Goal: Find specific page/section: Find specific page/section

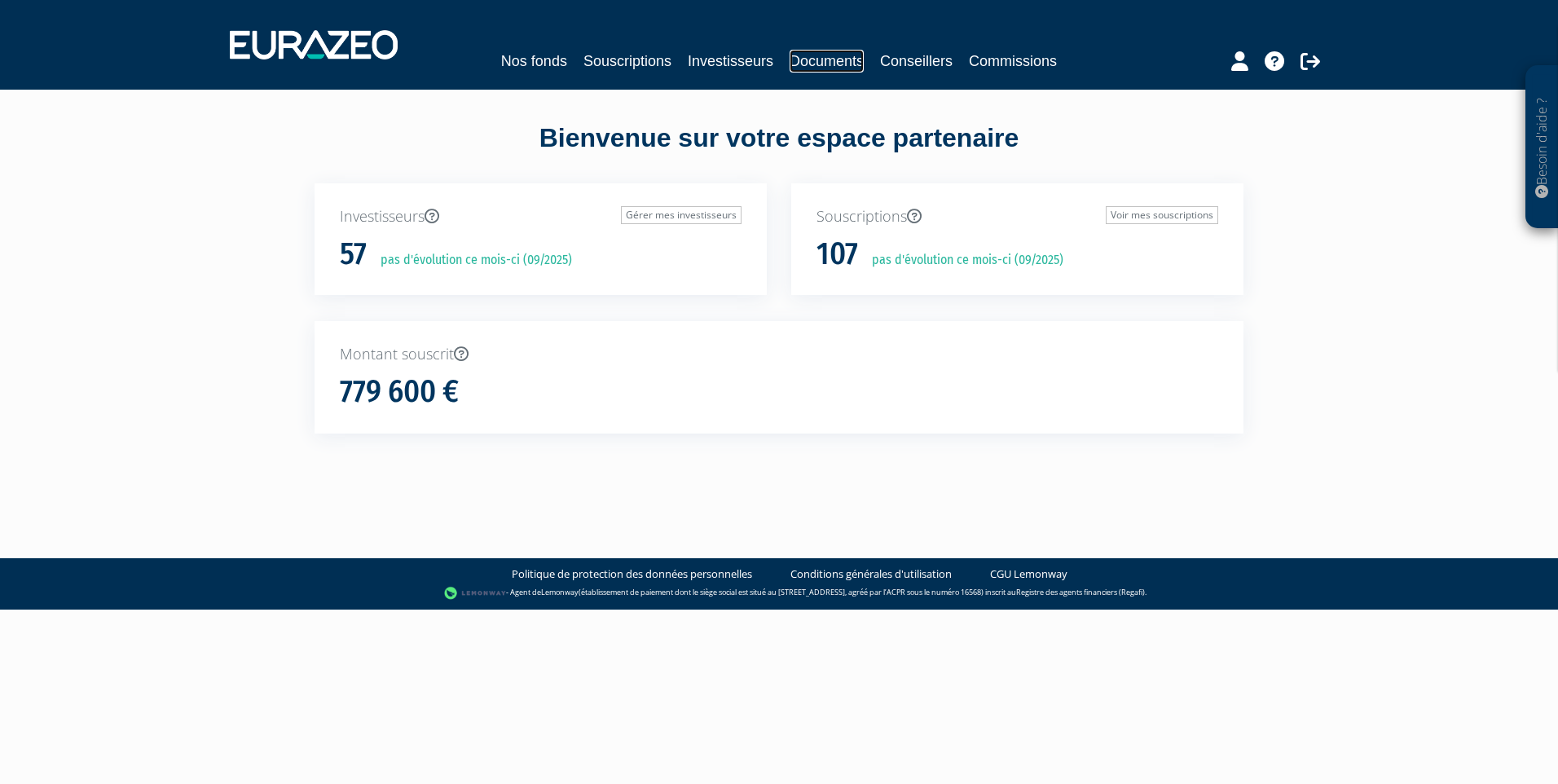
click at [830, 57] on link "Documents" at bounding box center [826, 61] width 75 height 23
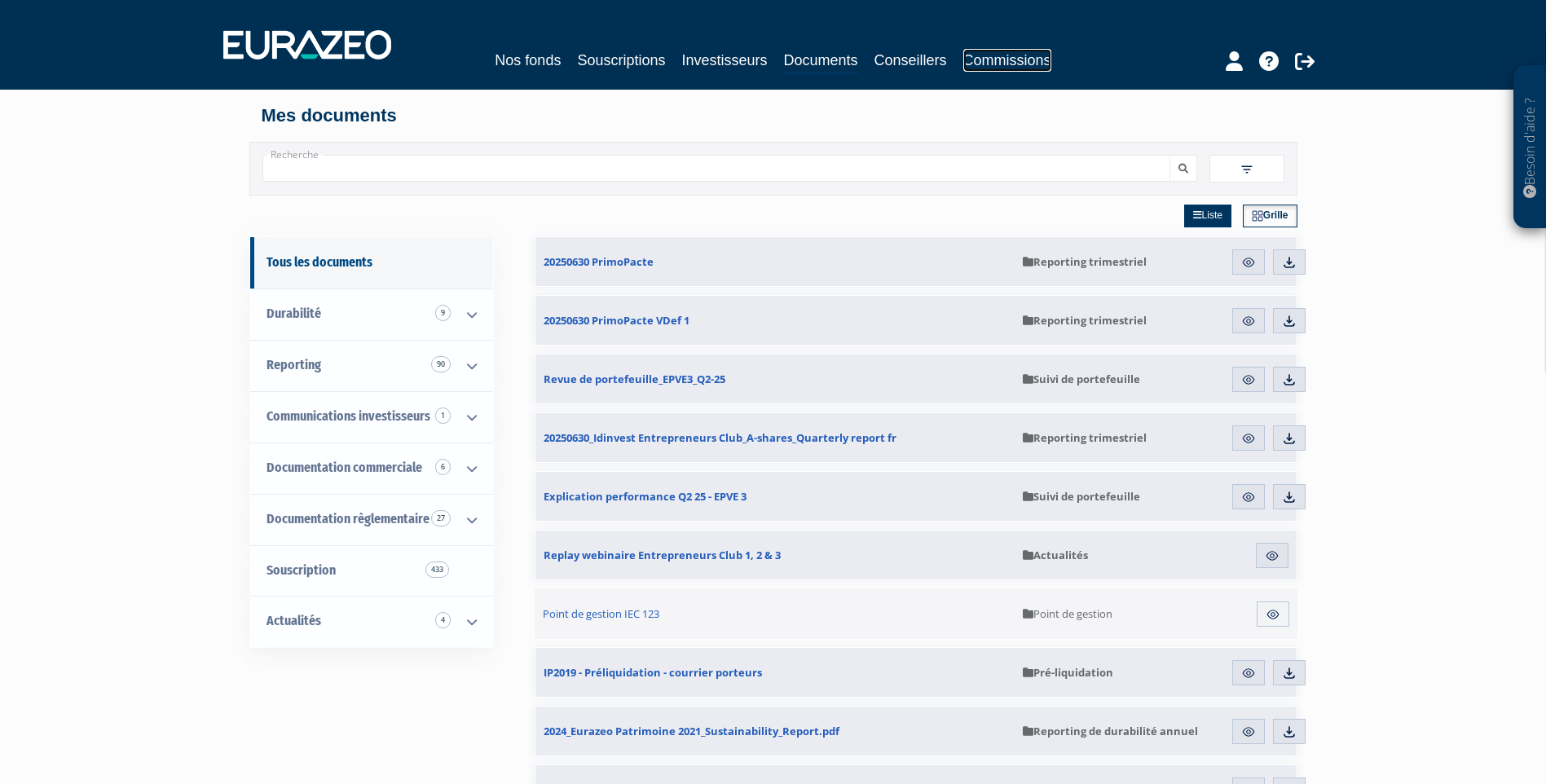
click at [1024, 54] on link "Commissions" at bounding box center [1007, 60] width 88 height 23
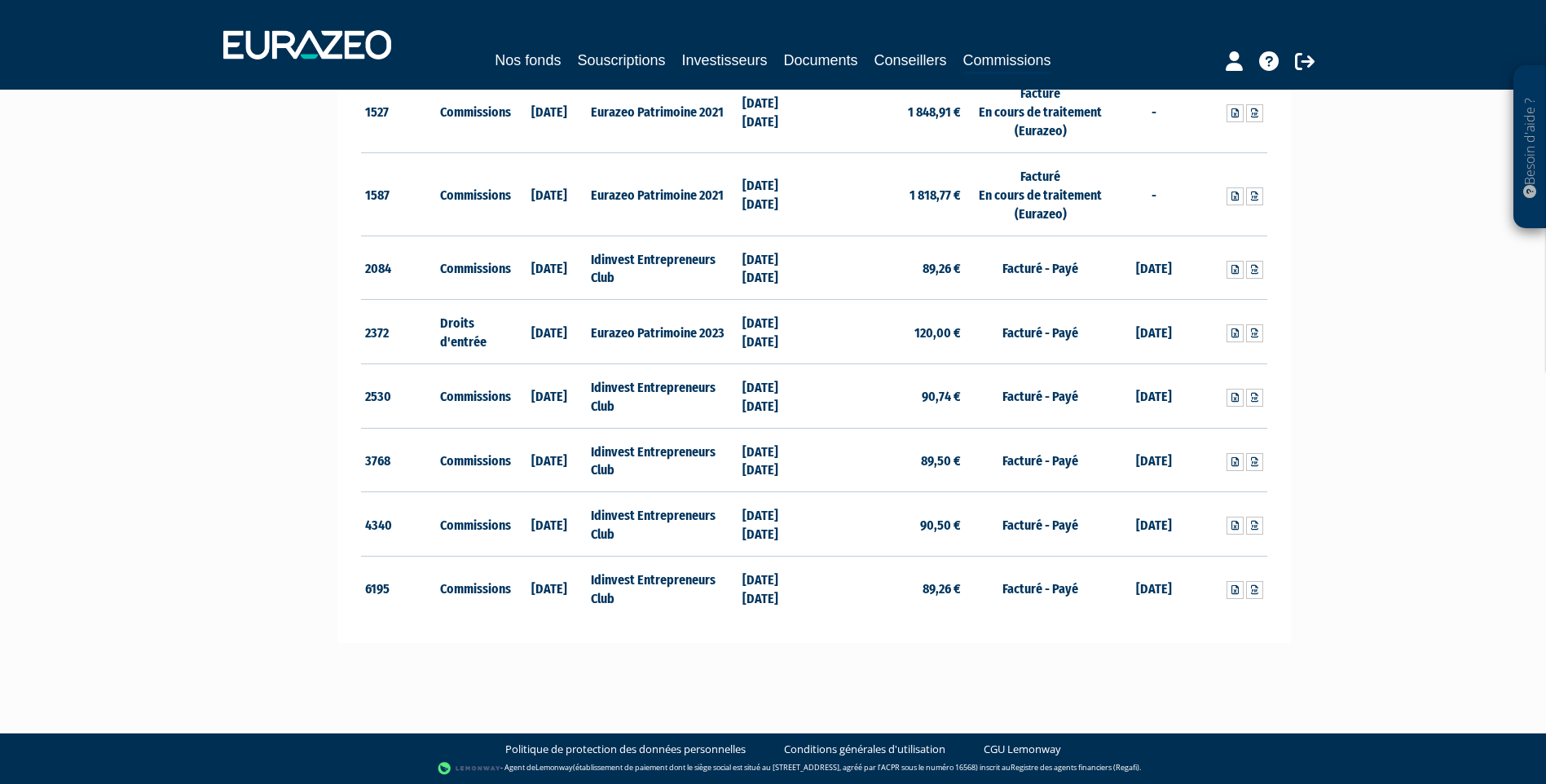
scroll to position [489, 0]
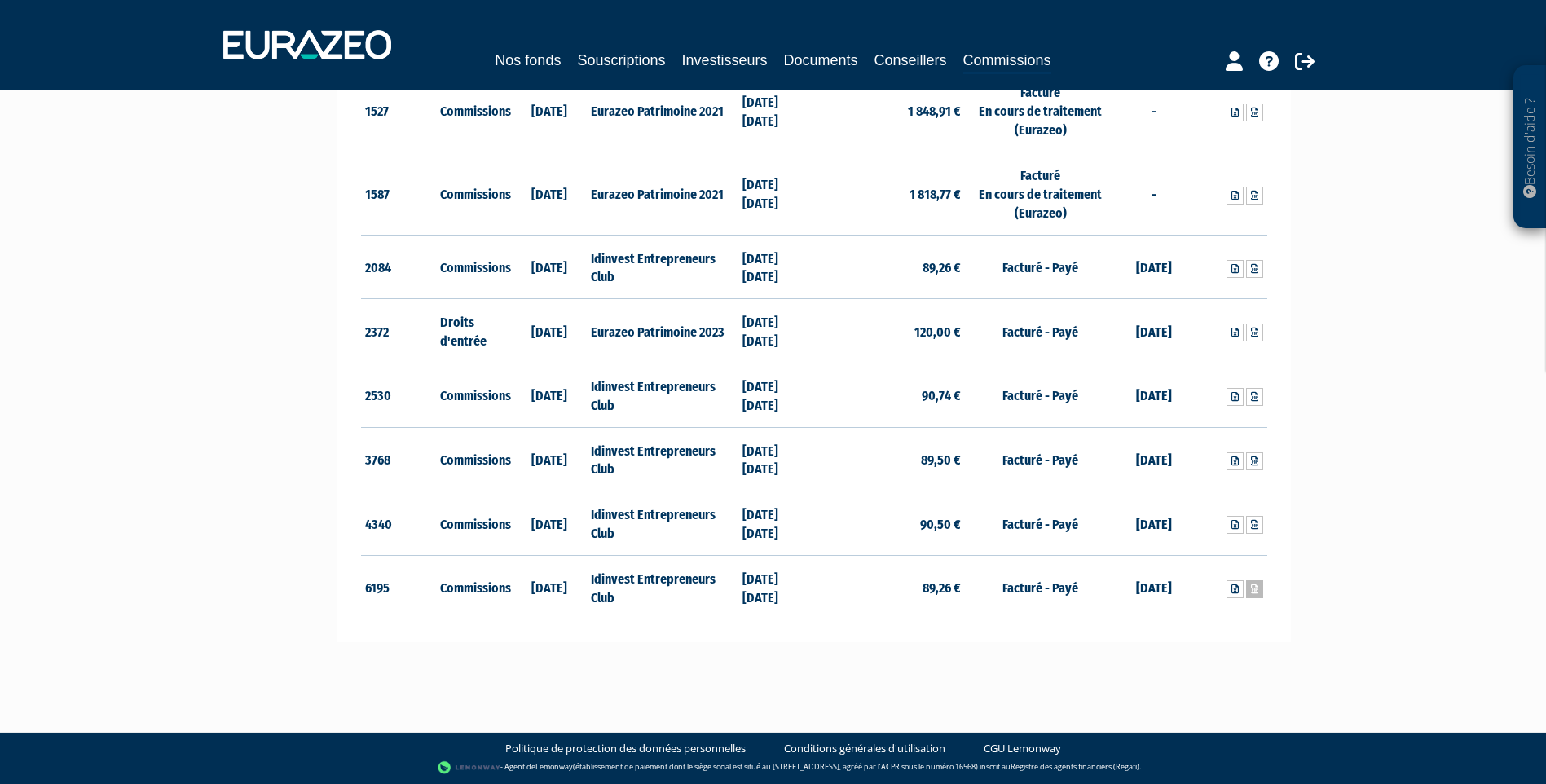
click at [1254, 585] on icon at bounding box center [1254, 589] width 7 height 10
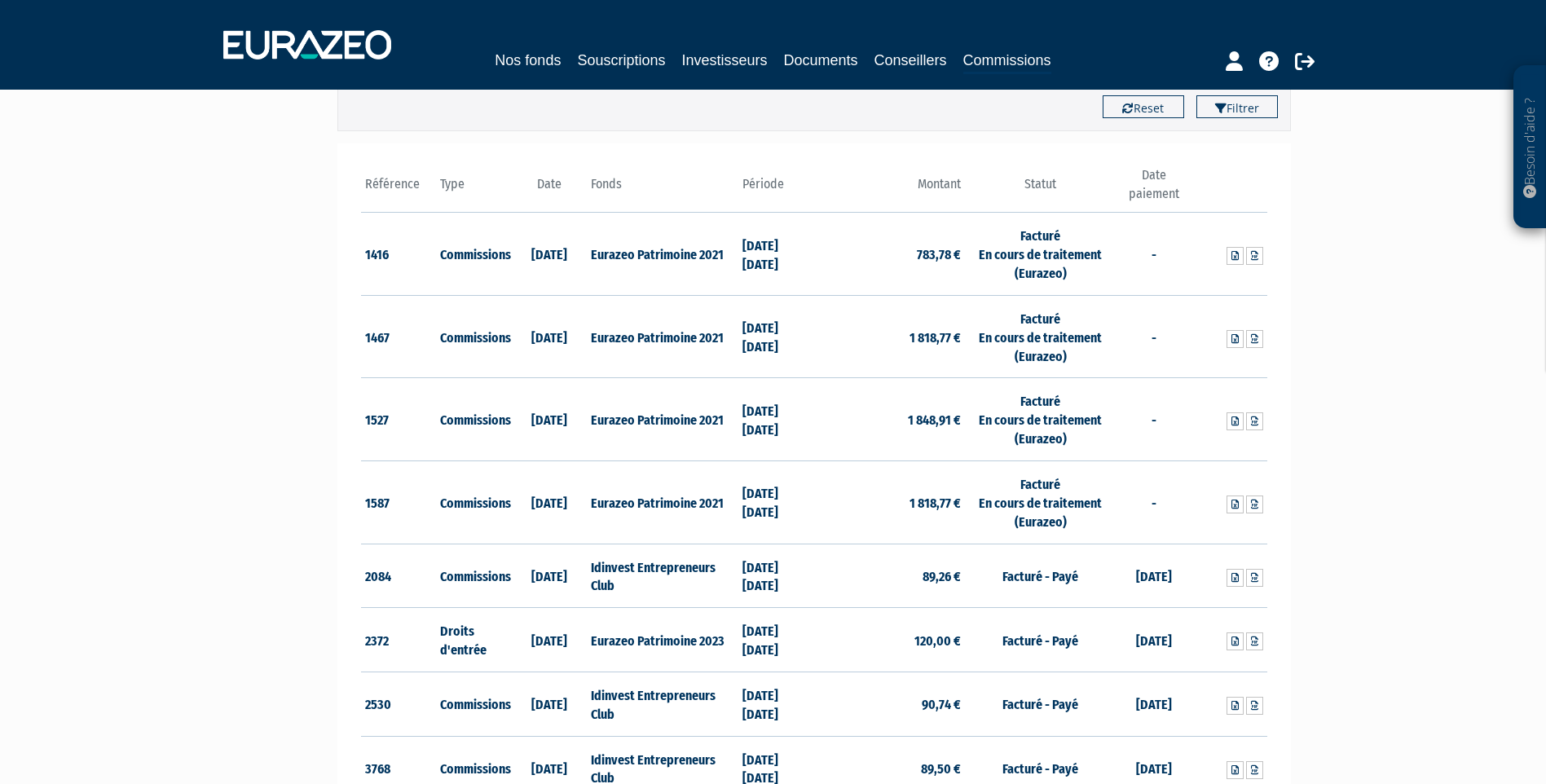
scroll to position [163, 0]
